Goal: Task Accomplishment & Management: Use online tool/utility

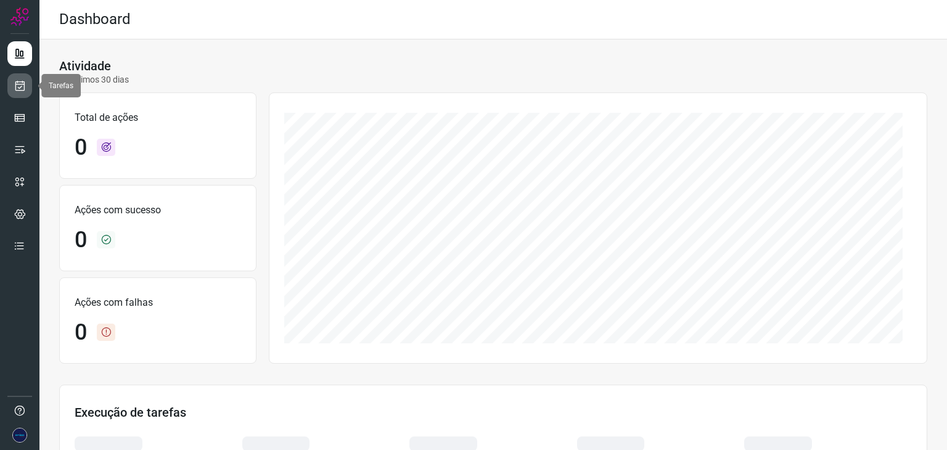
click at [23, 88] on icon at bounding box center [20, 85] width 13 height 12
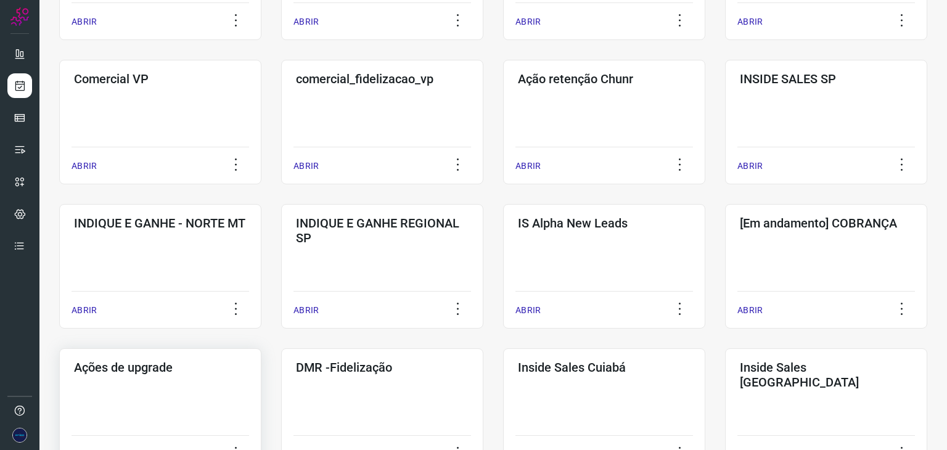
scroll to position [308, 0]
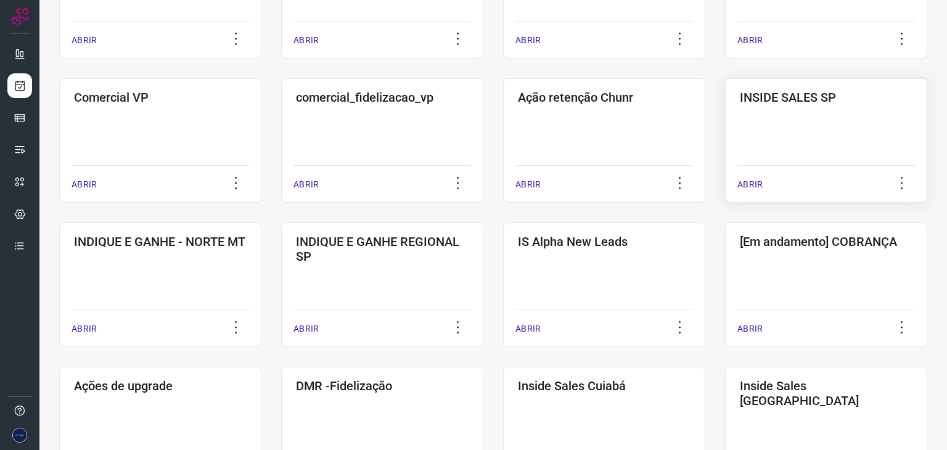
click at [741, 185] on p "ABRIR" at bounding box center [749, 184] width 25 height 13
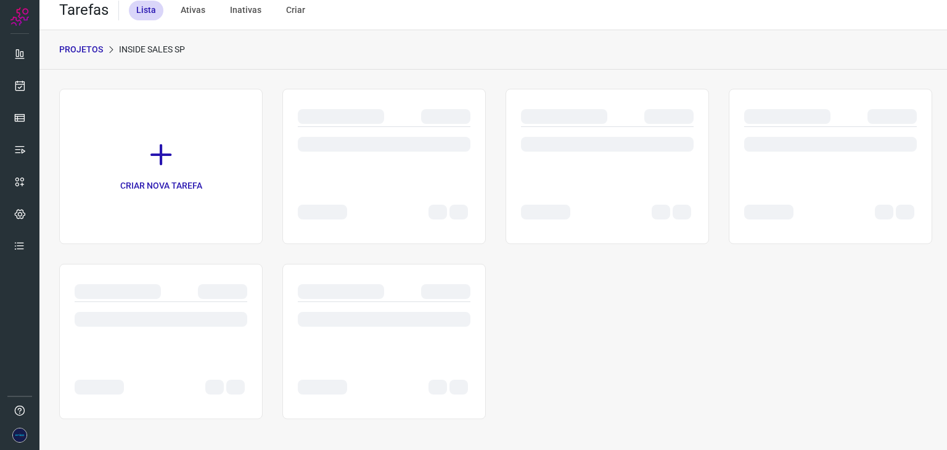
scroll to position [9, 0]
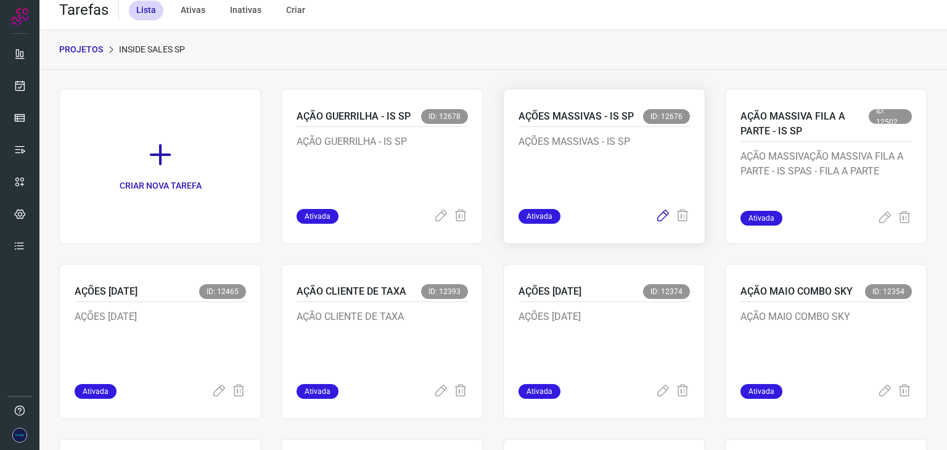
click at [658, 215] on icon at bounding box center [662, 216] width 15 height 15
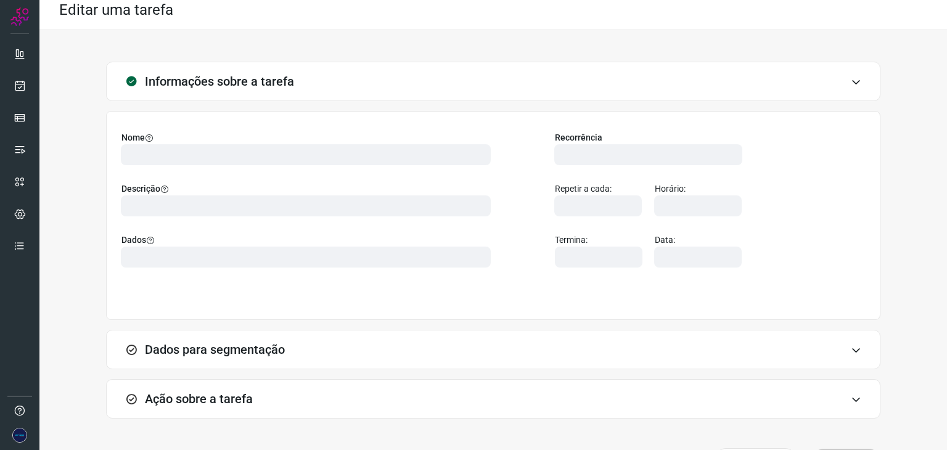
type input "524641"
type input "404146"
type input "ce0450f2-f722-4c34-a038-47adef28190d"
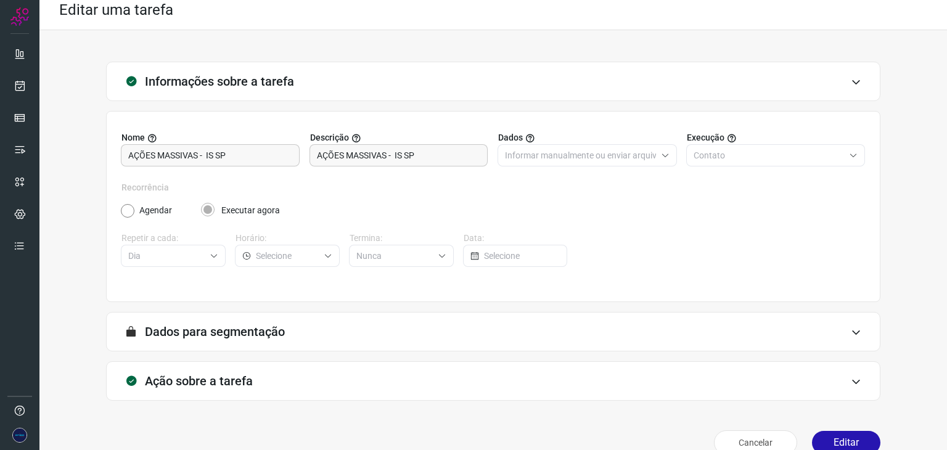
type input "Campanha massiva inside [GEOGRAPHIC_DATA]"
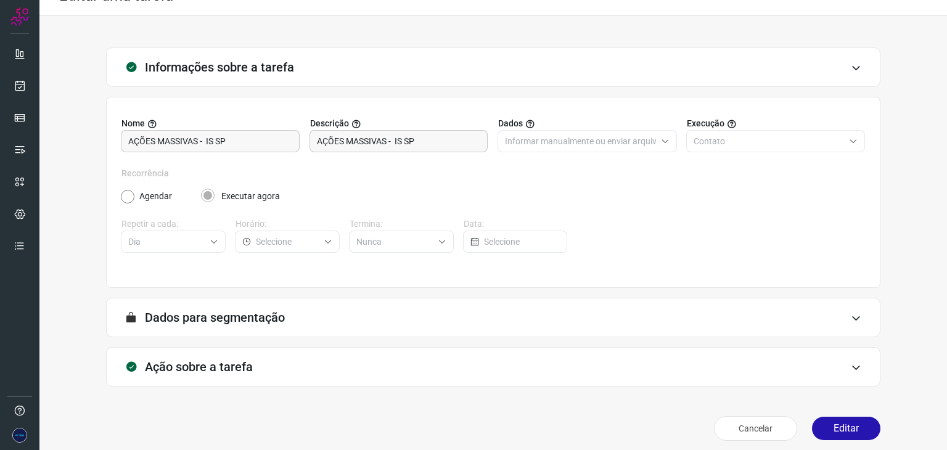
scroll to position [31, 0]
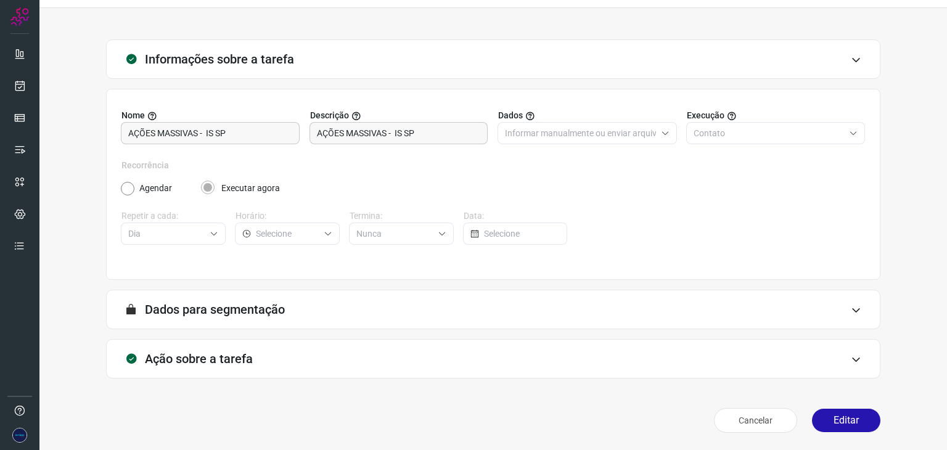
type input "Amigo 0800"
type input "API para o envio de mensagem ativa (em massa)"
click at [850, 361] on icon at bounding box center [855, 359] width 10 height 10
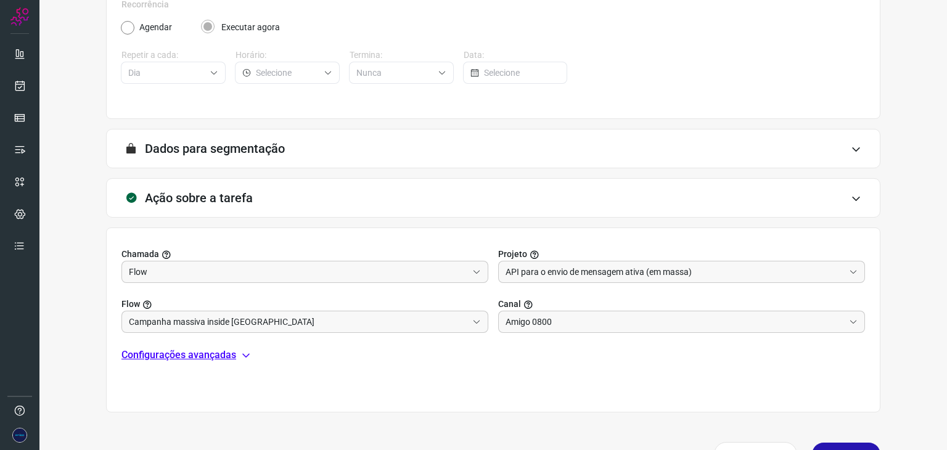
scroll to position [226, 0]
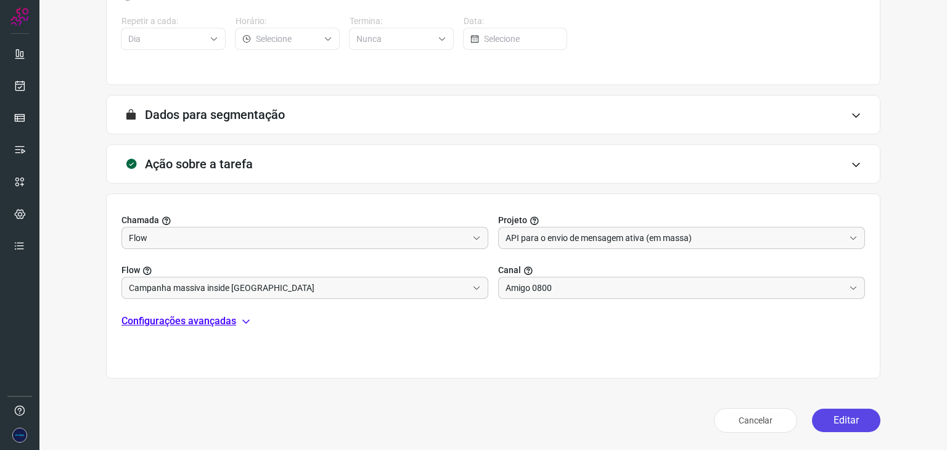
click at [857, 417] on button "Editar" at bounding box center [846, 420] width 68 height 23
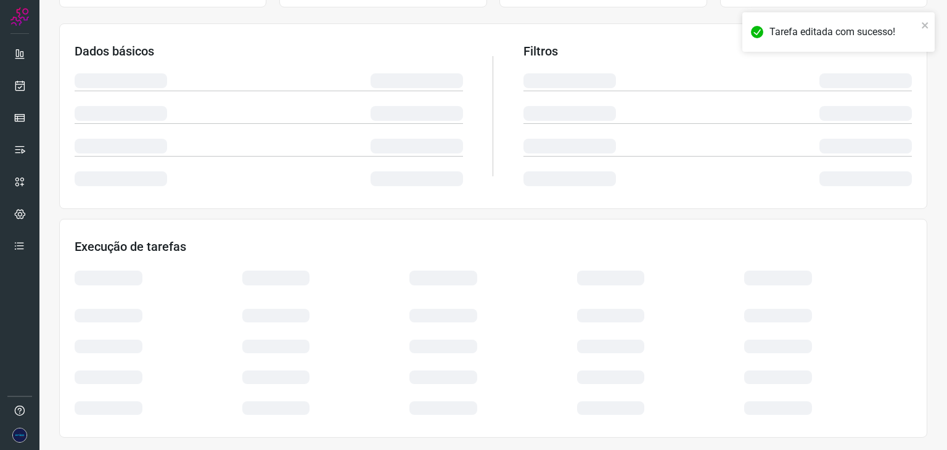
scroll to position [185, 0]
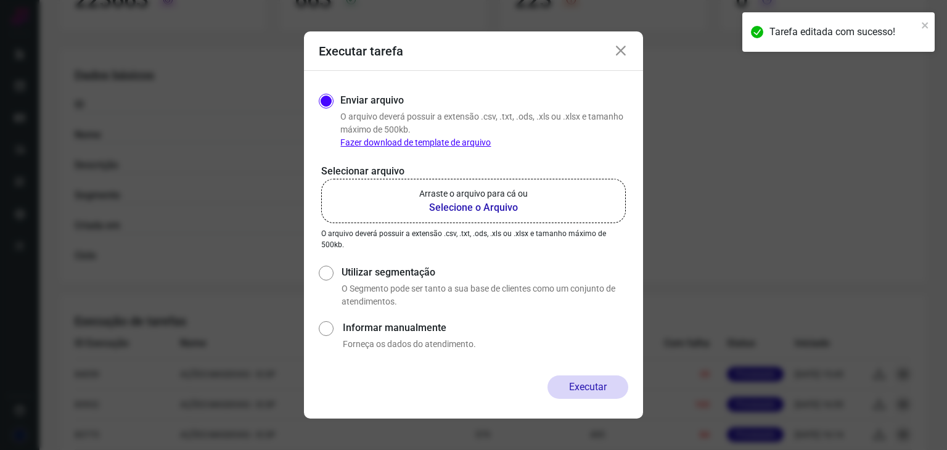
click at [465, 208] on b "Selecione o Arquivo" at bounding box center [473, 207] width 108 height 15
click at [0, 0] on input "Arraste o arquivo para cá ou Selecione o Arquivo" at bounding box center [0, 0] width 0 height 0
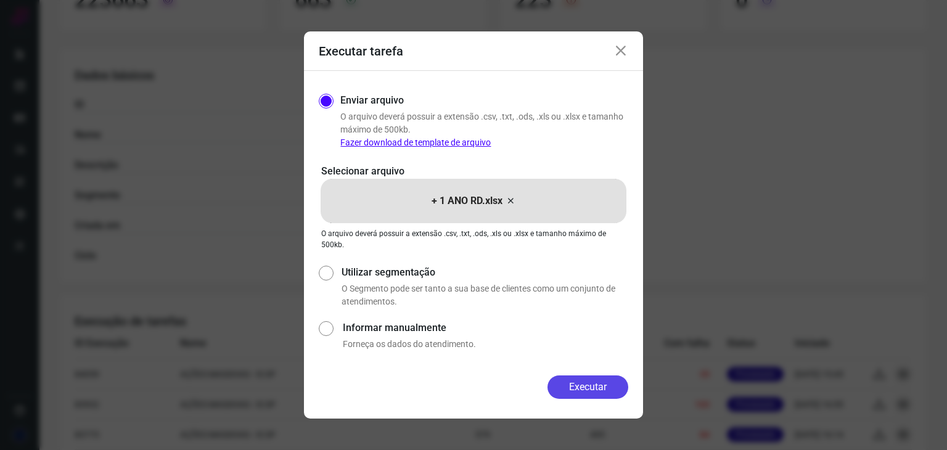
click at [603, 384] on button "Executar" at bounding box center [587, 386] width 81 height 23
